Goal: Information Seeking & Learning: Check status

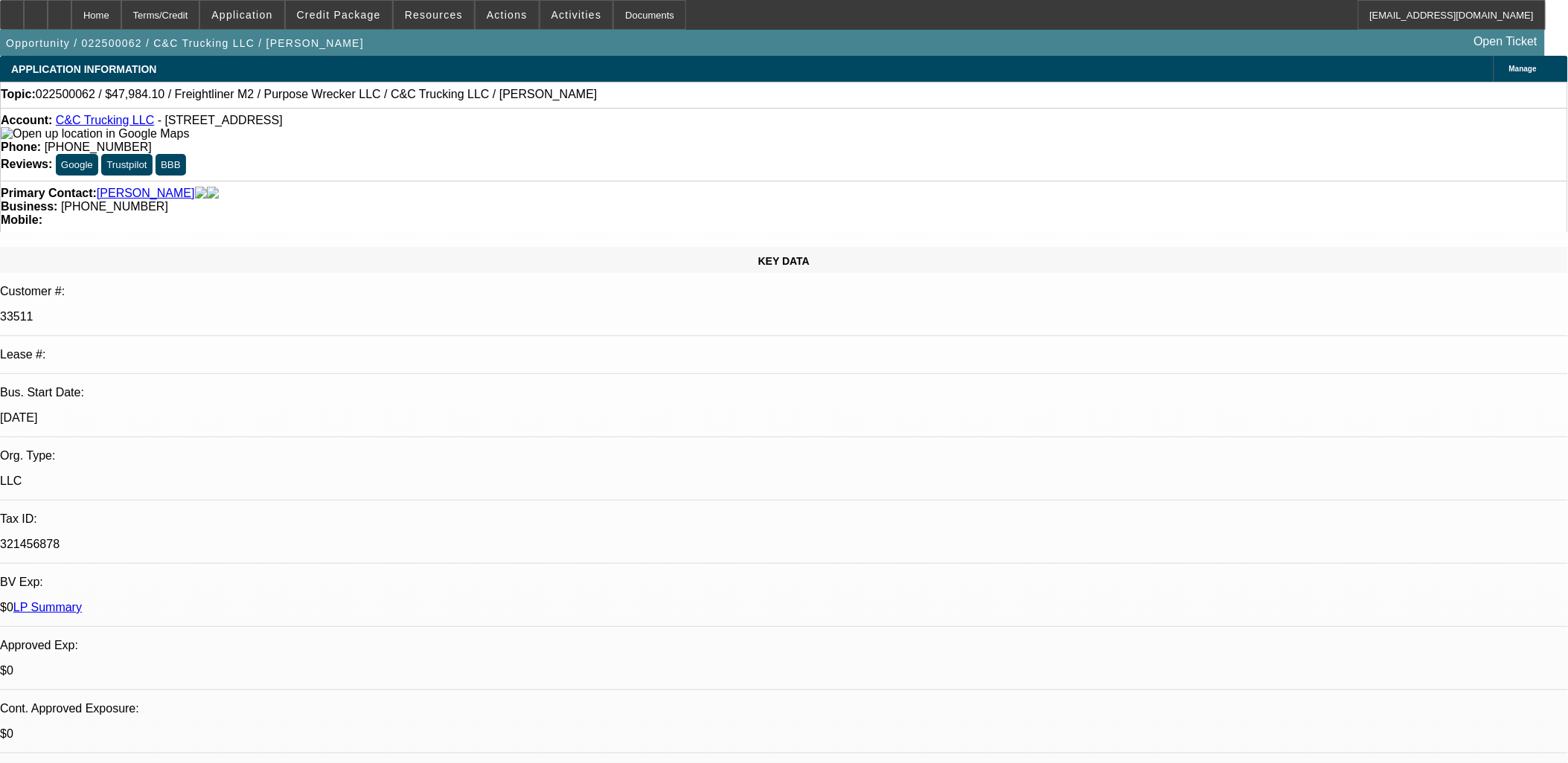
select select "0"
select select "2"
select select "0"
select select "2"
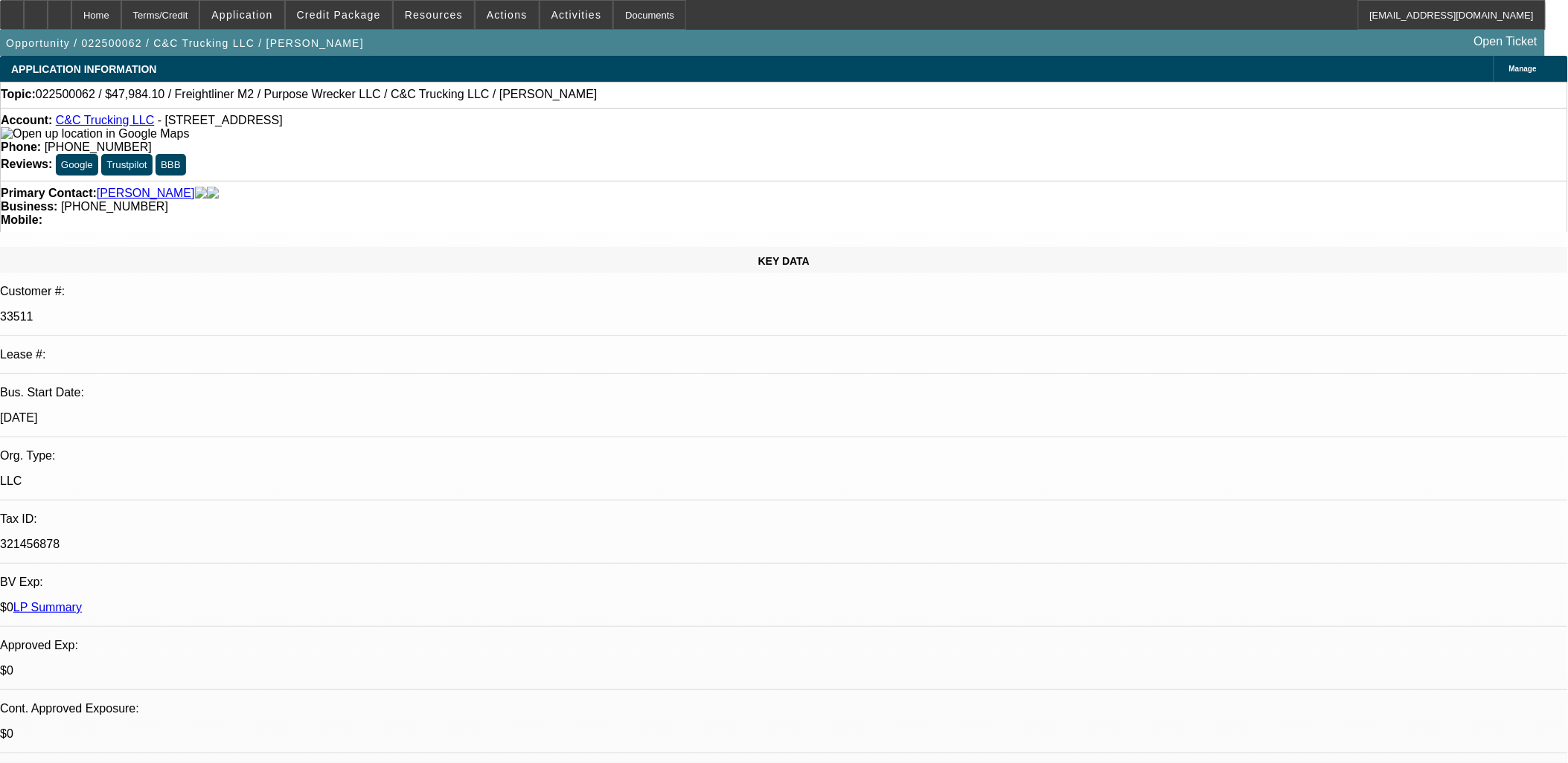
select select "0"
select select "2"
select select "0"
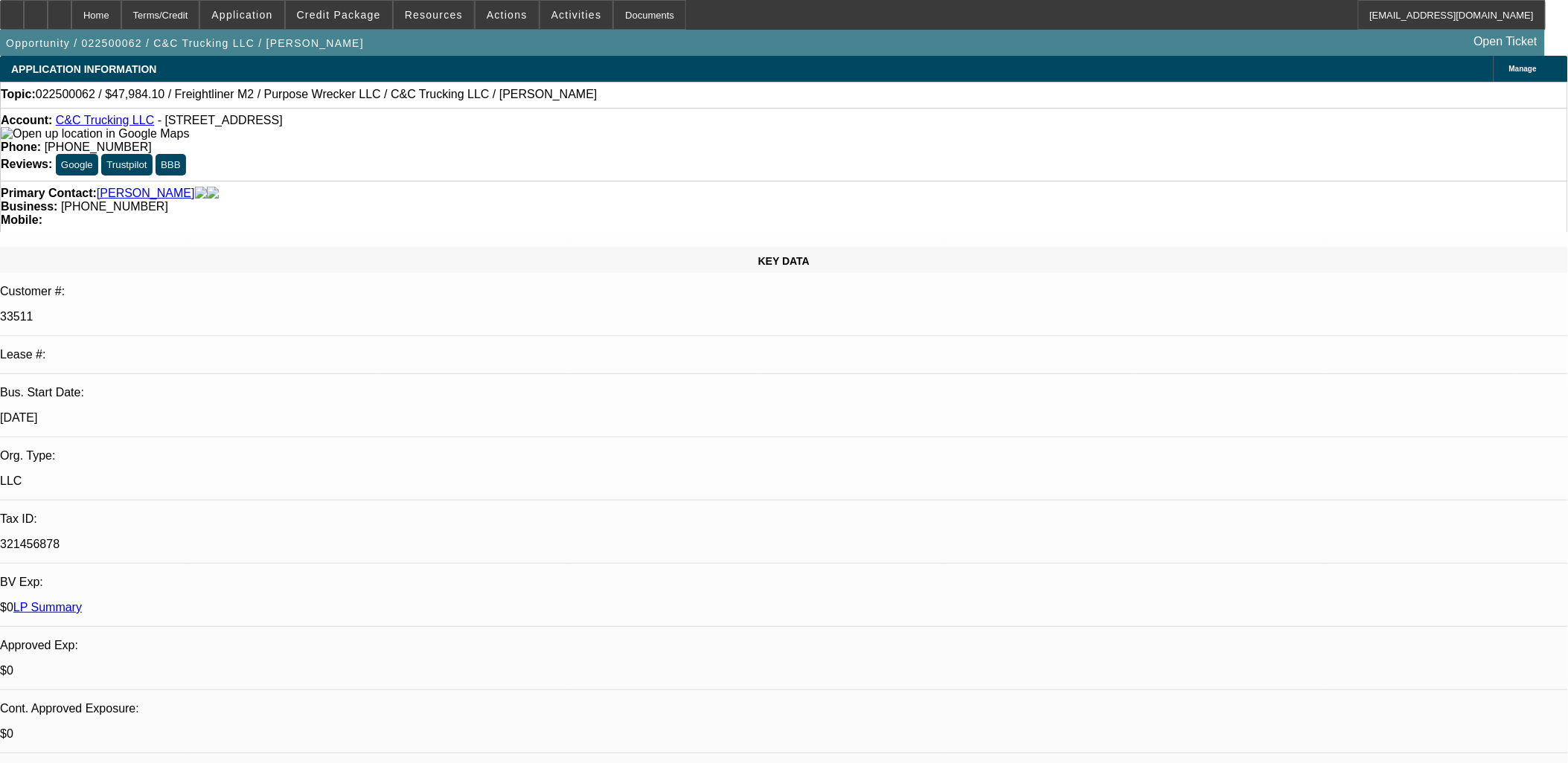
select select "2"
select select "0"
select select "1"
select select "2"
select select "6"
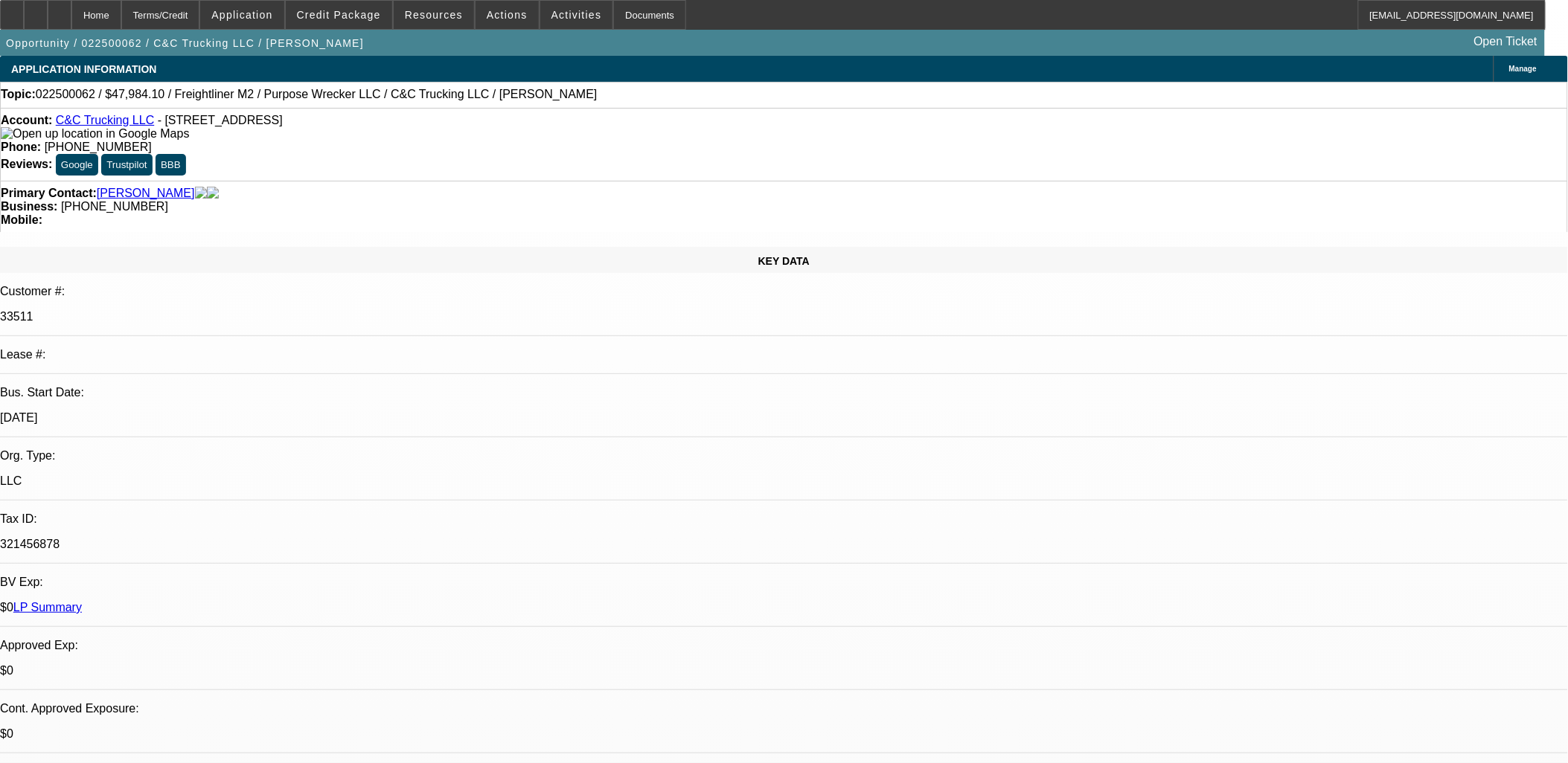
select select "1"
select select "2"
select select "6"
select select "1"
select select "2"
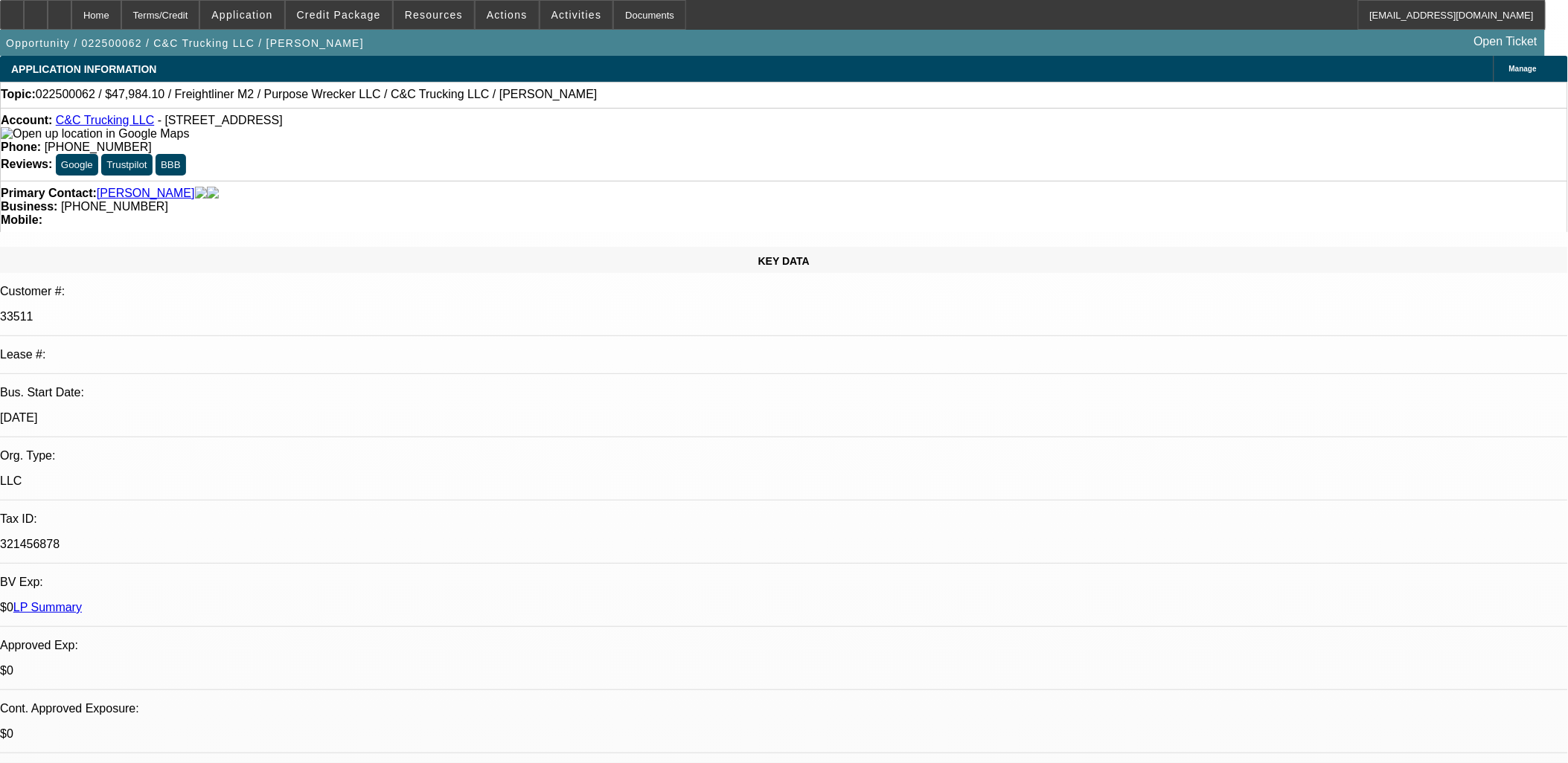
select select "6"
select select "1"
select select "2"
select select "6"
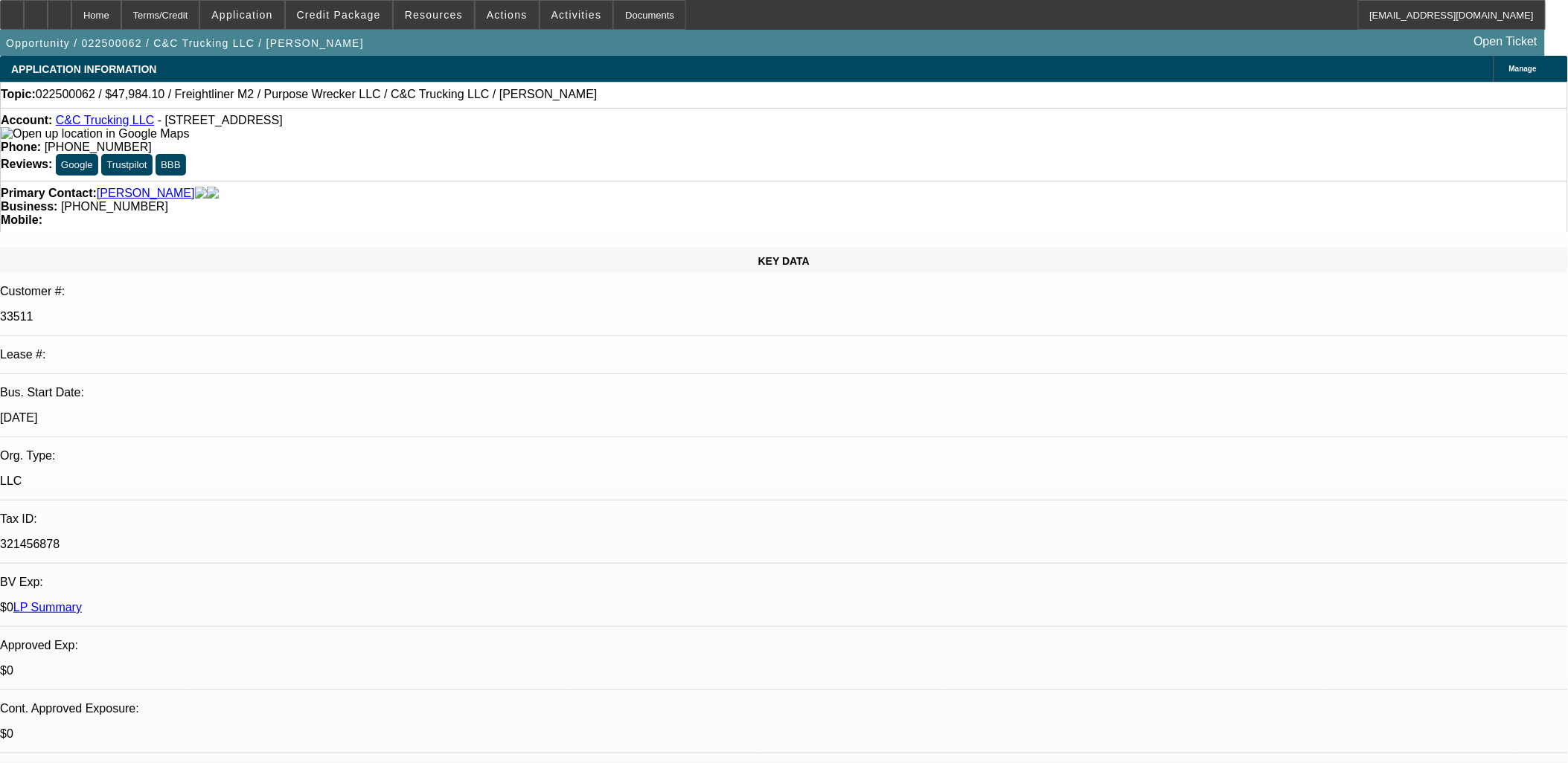
drag, startPoint x: 1059, startPoint y: 494, endPoint x: 1490, endPoint y: 689, distance: 473.1
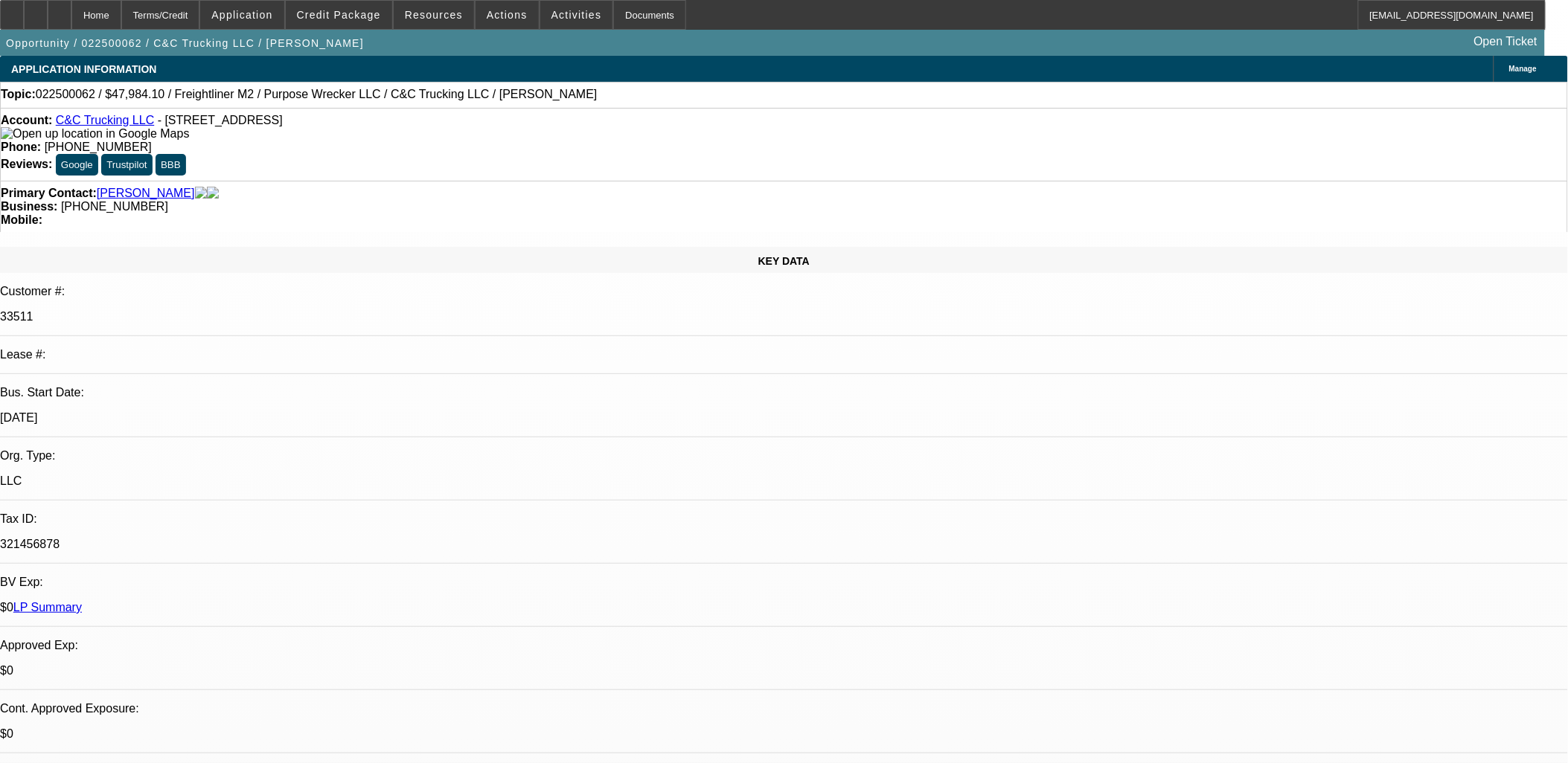
drag, startPoint x: 1262, startPoint y: 526, endPoint x: 924, endPoint y: 399, distance: 361.1
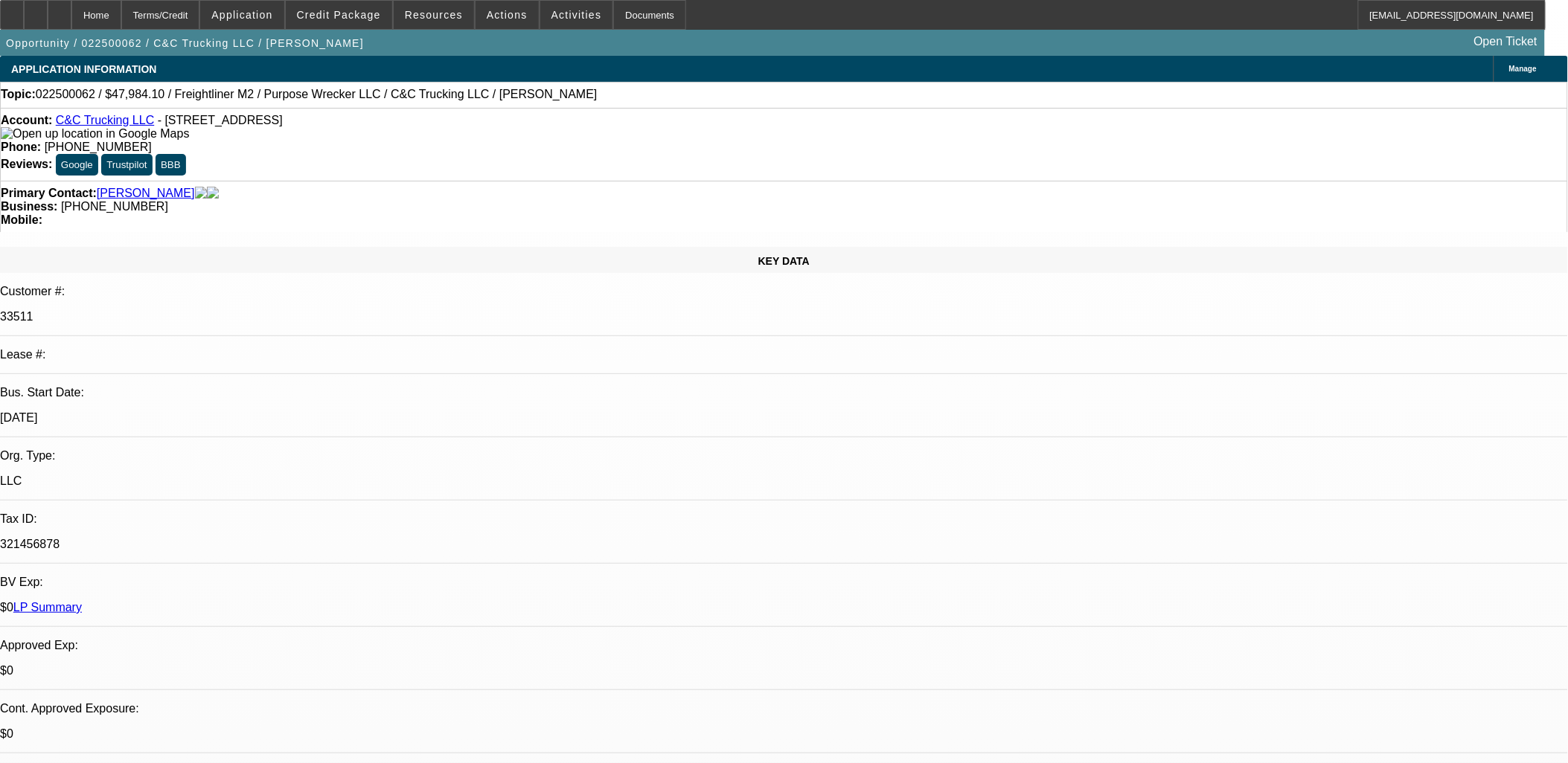
drag, startPoint x: 924, startPoint y: 399, endPoint x: 1277, endPoint y: 523, distance: 374.1
drag, startPoint x: 1263, startPoint y: 536, endPoint x: 1060, endPoint y: 493, distance: 207.5
copy div "4/30 reviewed approval - hung up after saying $14k upfront 4/24 texted we'll ne…"
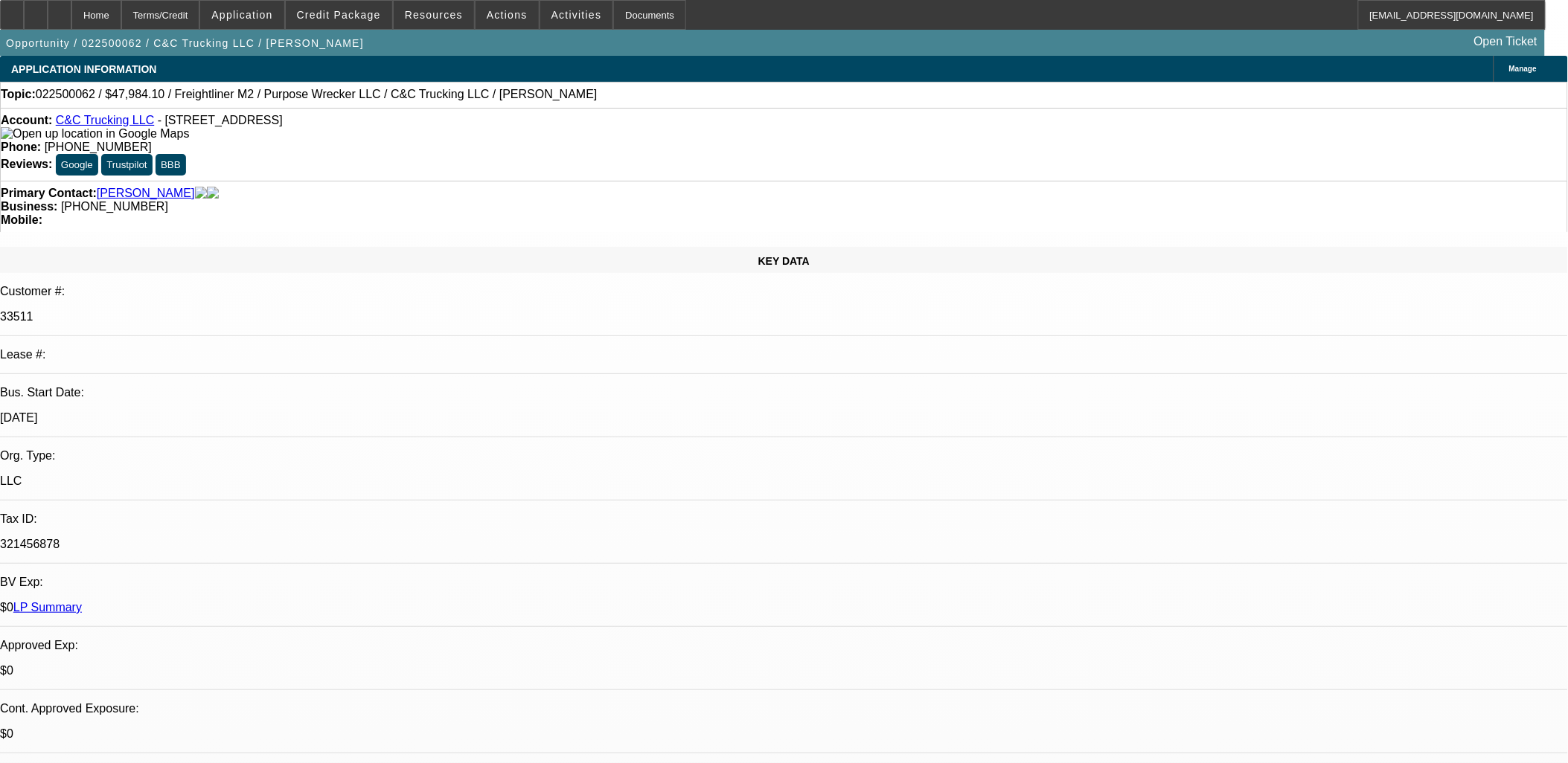
scroll to position [448, 0]
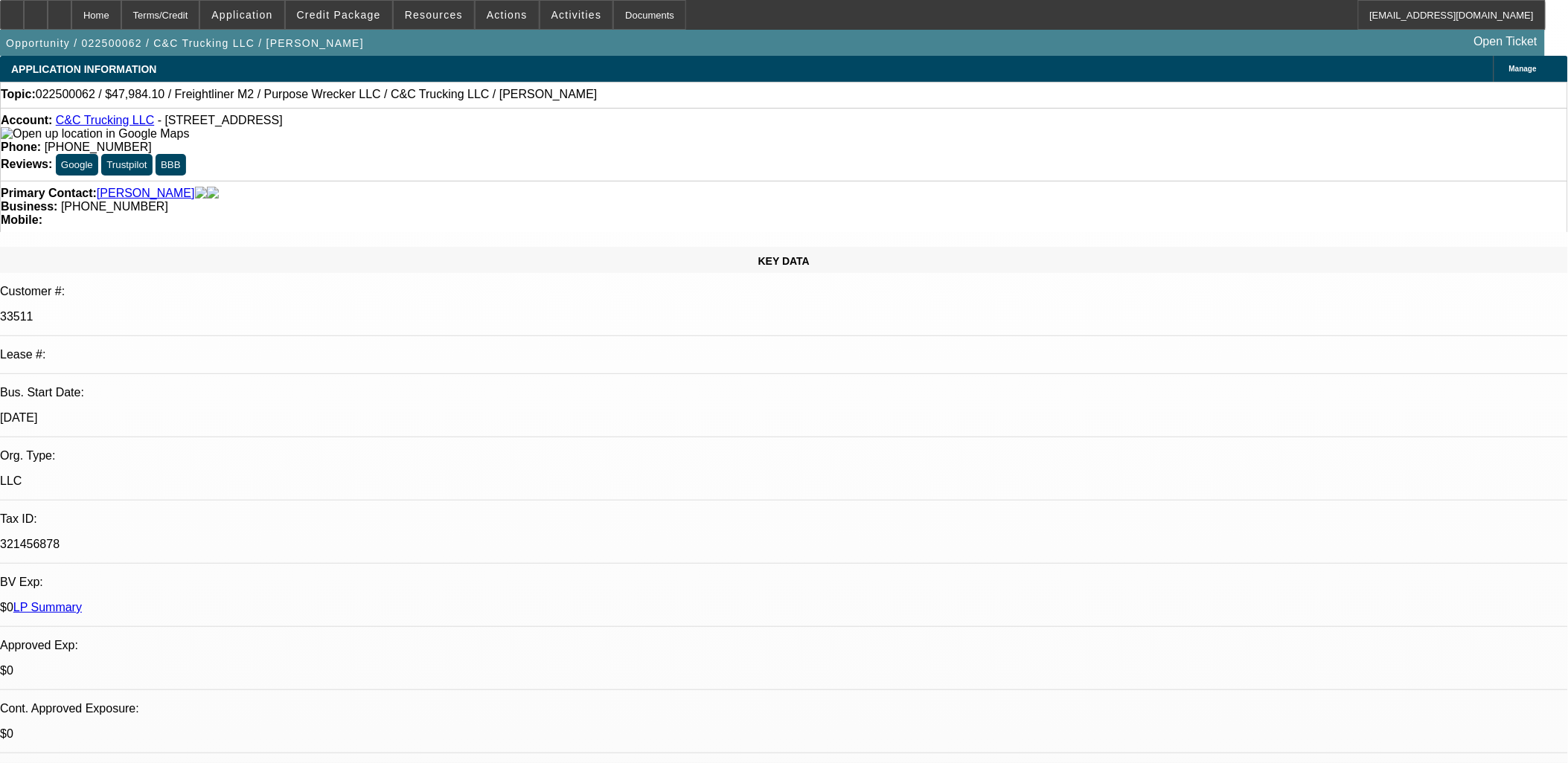
scroll to position [0, 0]
